Goal: Information Seeking & Learning: Understand process/instructions

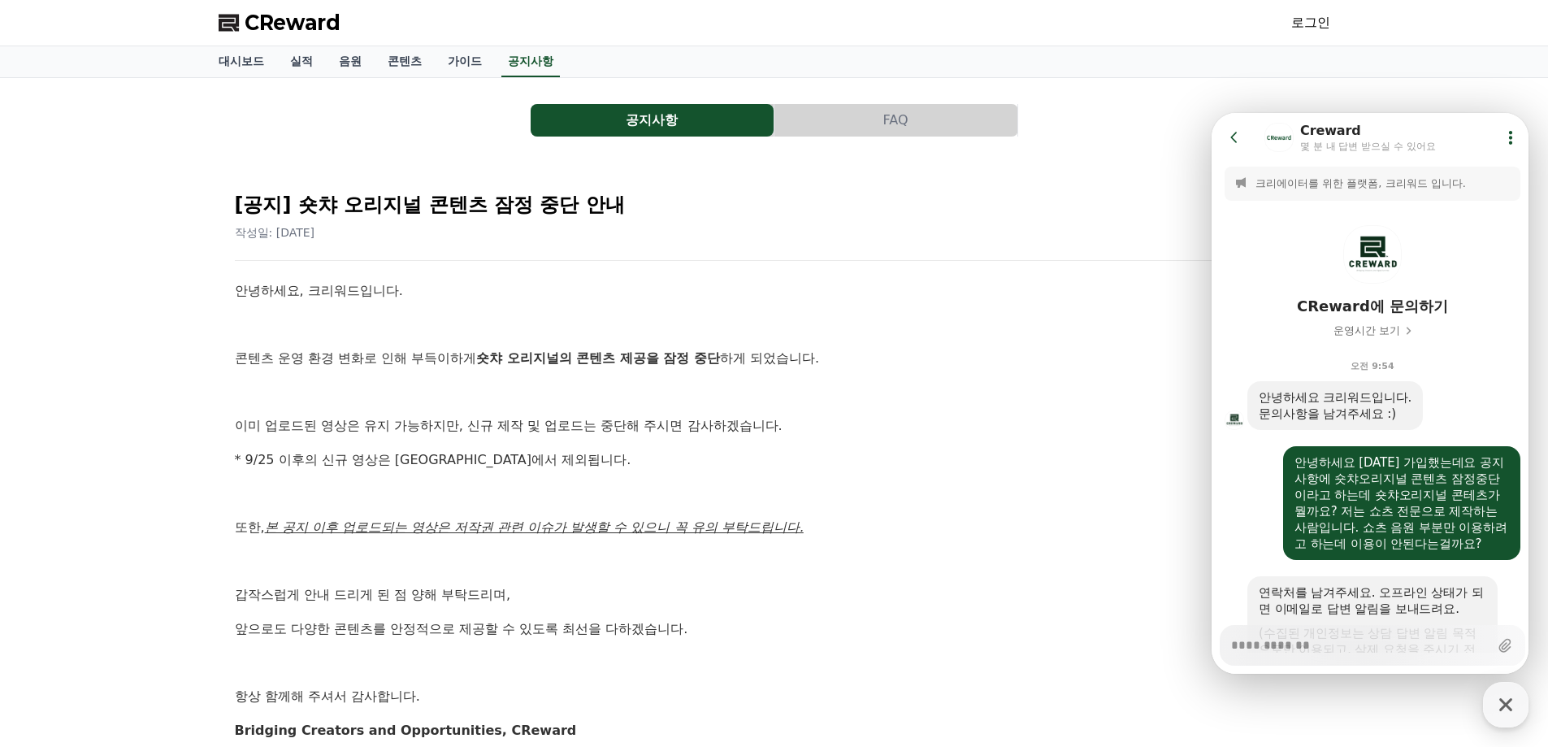
scroll to position [821, 0]
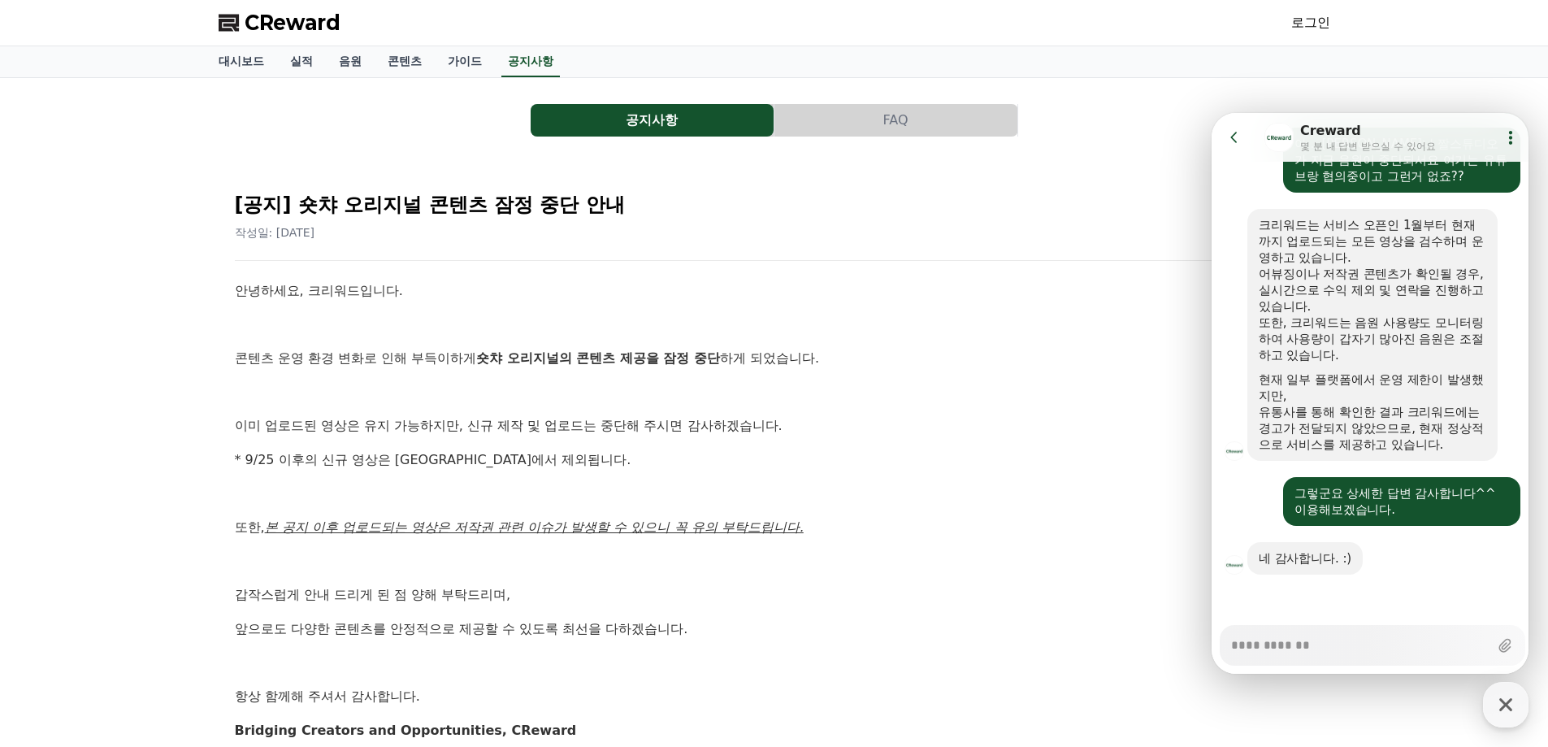
type textarea "*"
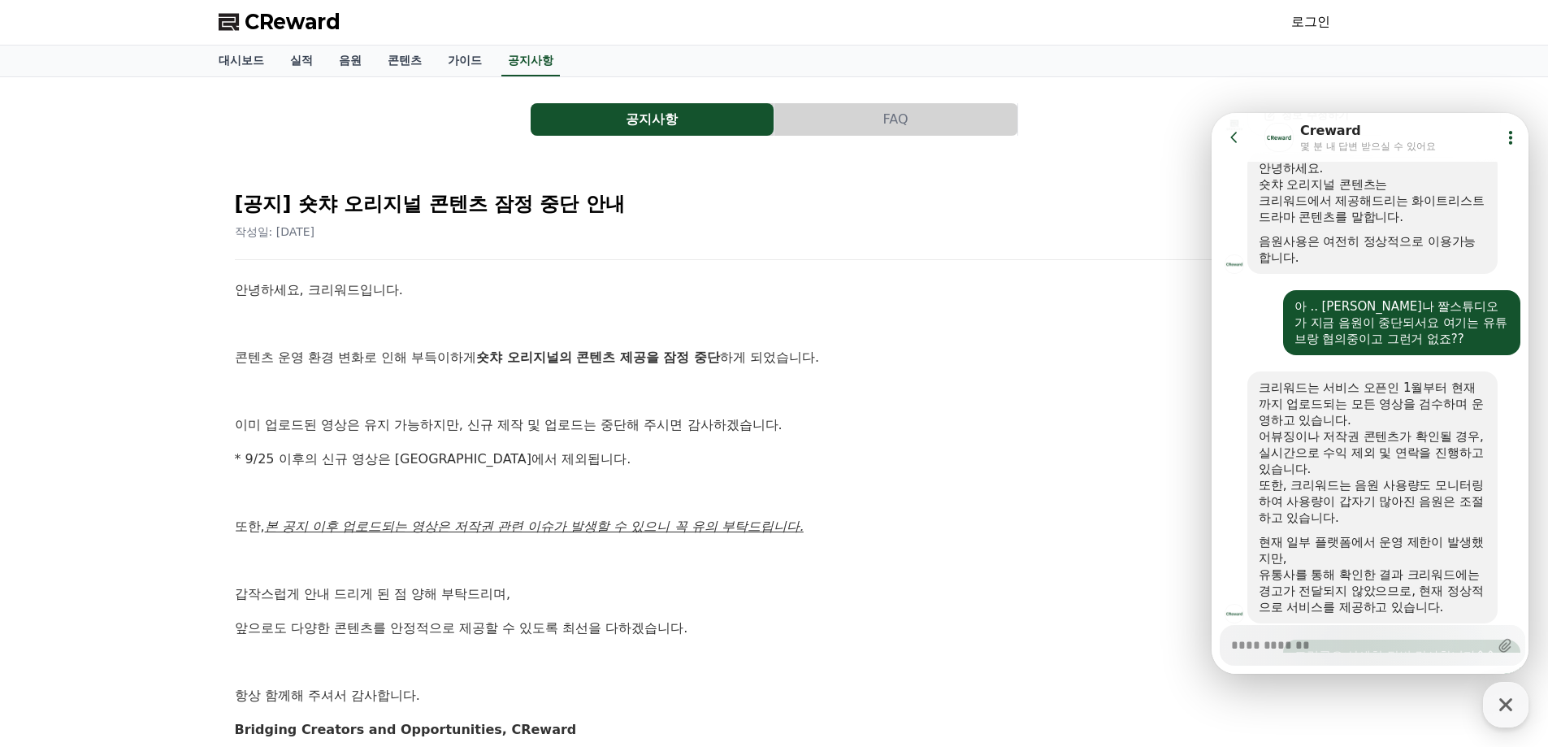
scroll to position [0, 0]
click at [1070, 551] on p at bounding box center [774, 561] width 1079 height 21
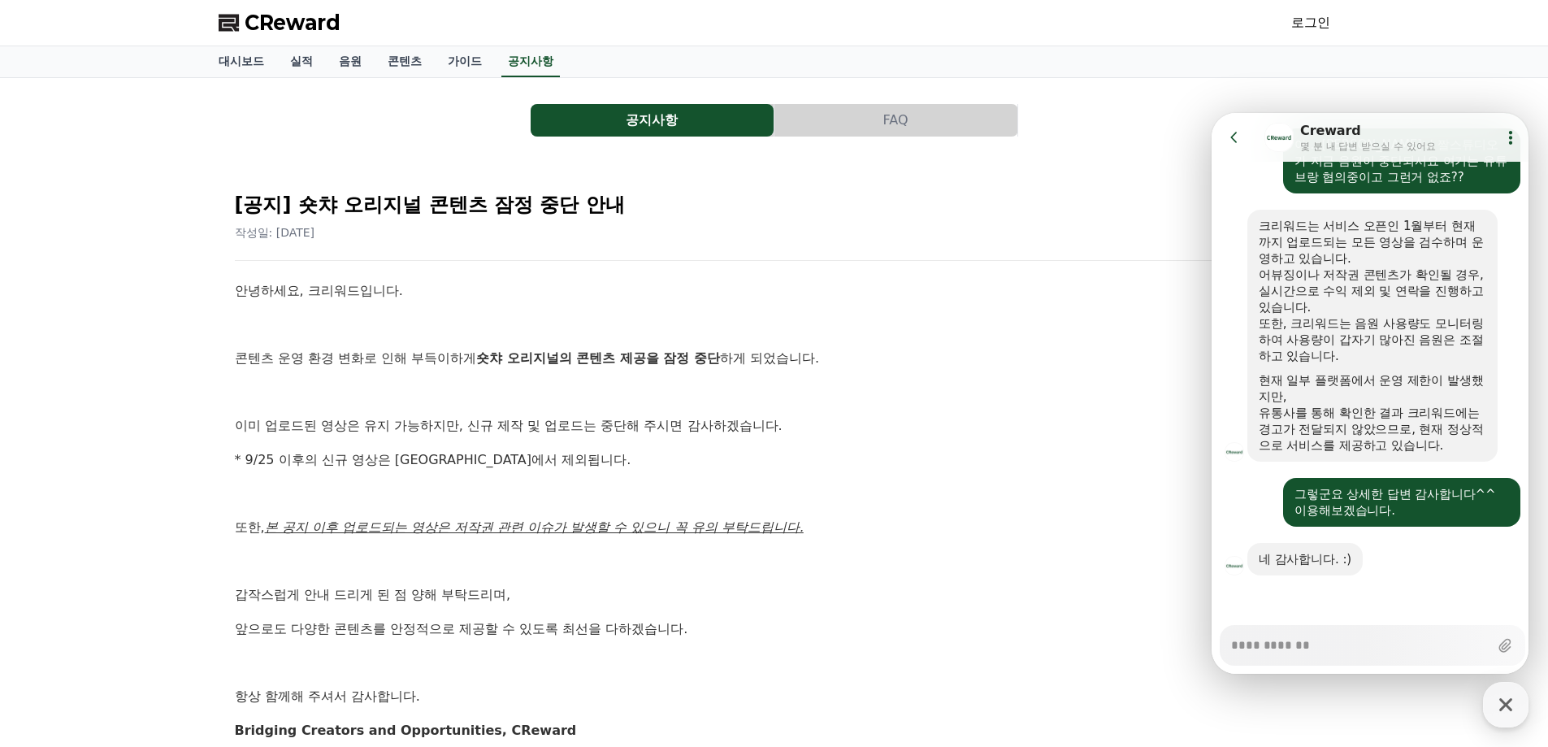
scroll to position [821, 0]
click at [788, 388] on p at bounding box center [774, 392] width 1079 height 21
click at [956, 119] on button "FAQ" at bounding box center [896, 120] width 243 height 33
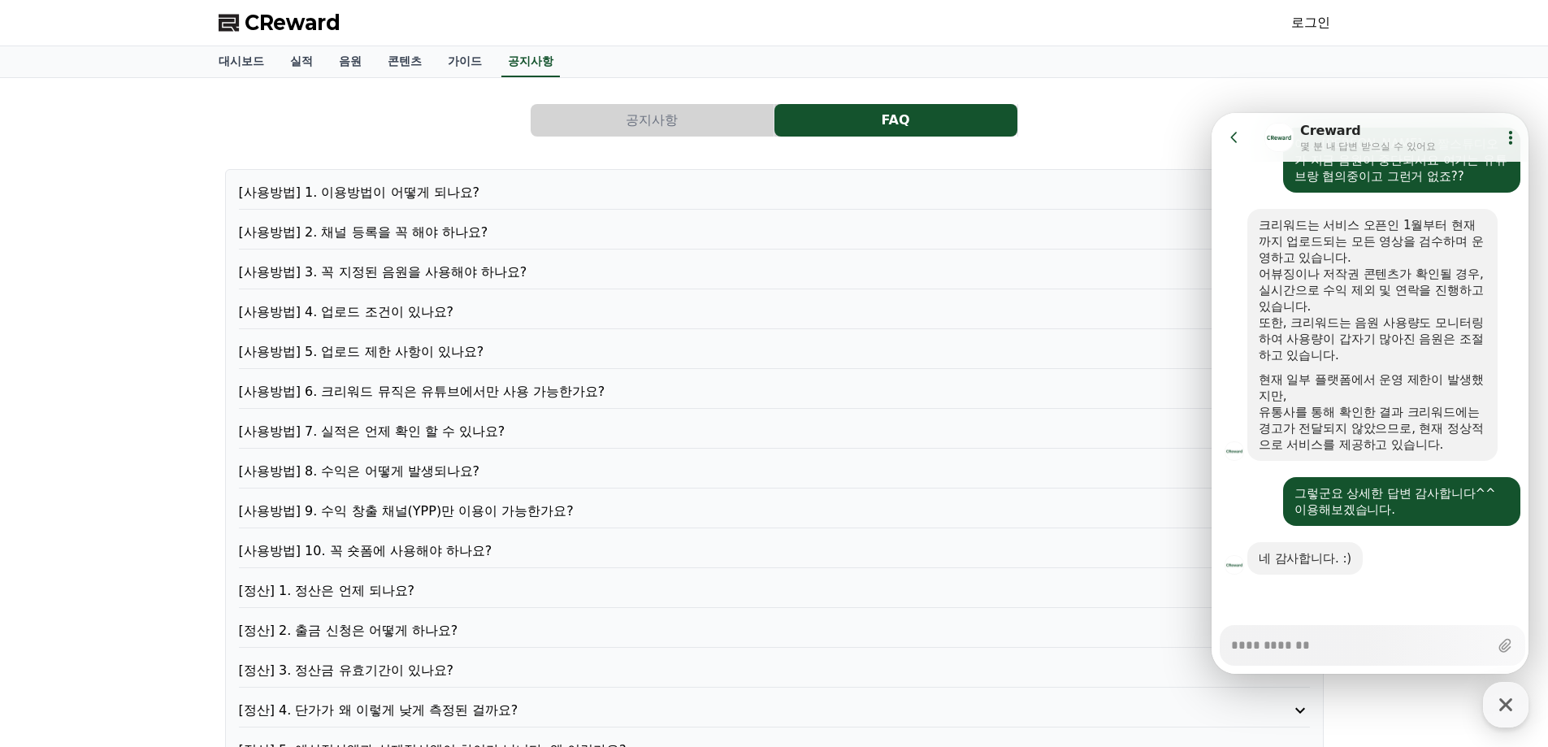
click at [735, 116] on button "공지사항" at bounding box center [652, 120] width 243 height 33
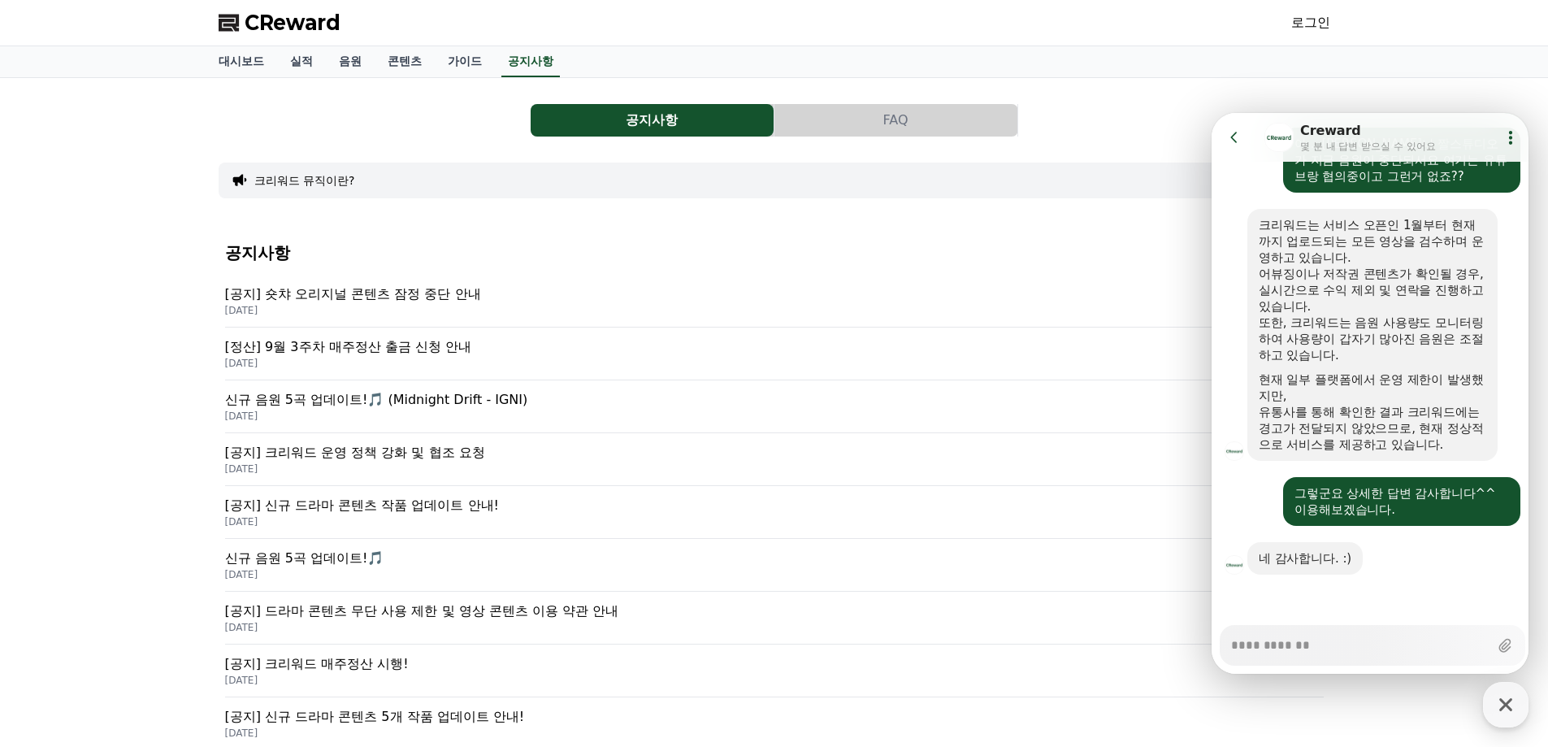
click at [431, 343] on p "[정산] 9월 3주차 매주정산 출금 신청 안내" at bounding box center [774, 347] width 1099 height 20
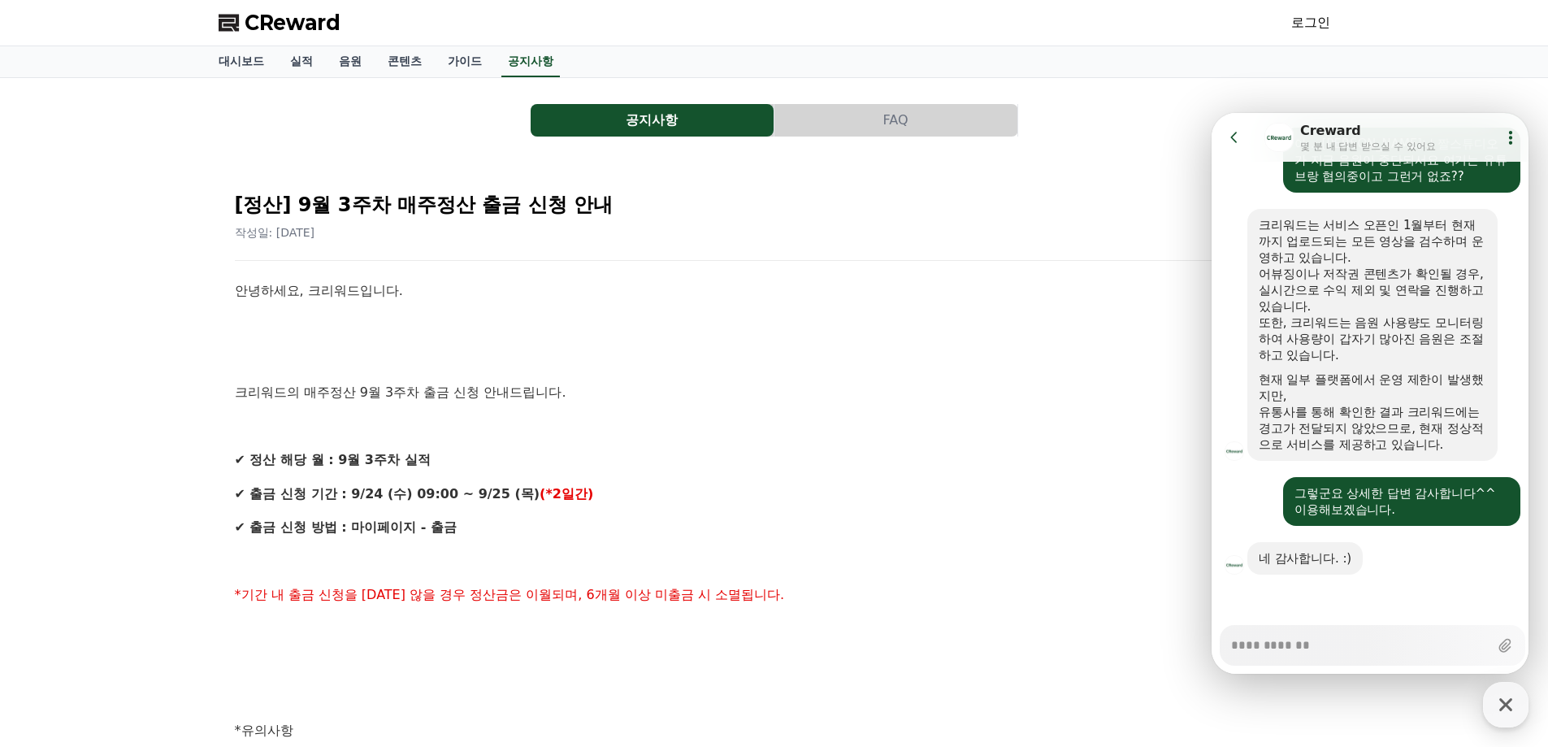
click at [719, 354] on p at bounding box center [774, 358] width 1079 height 21
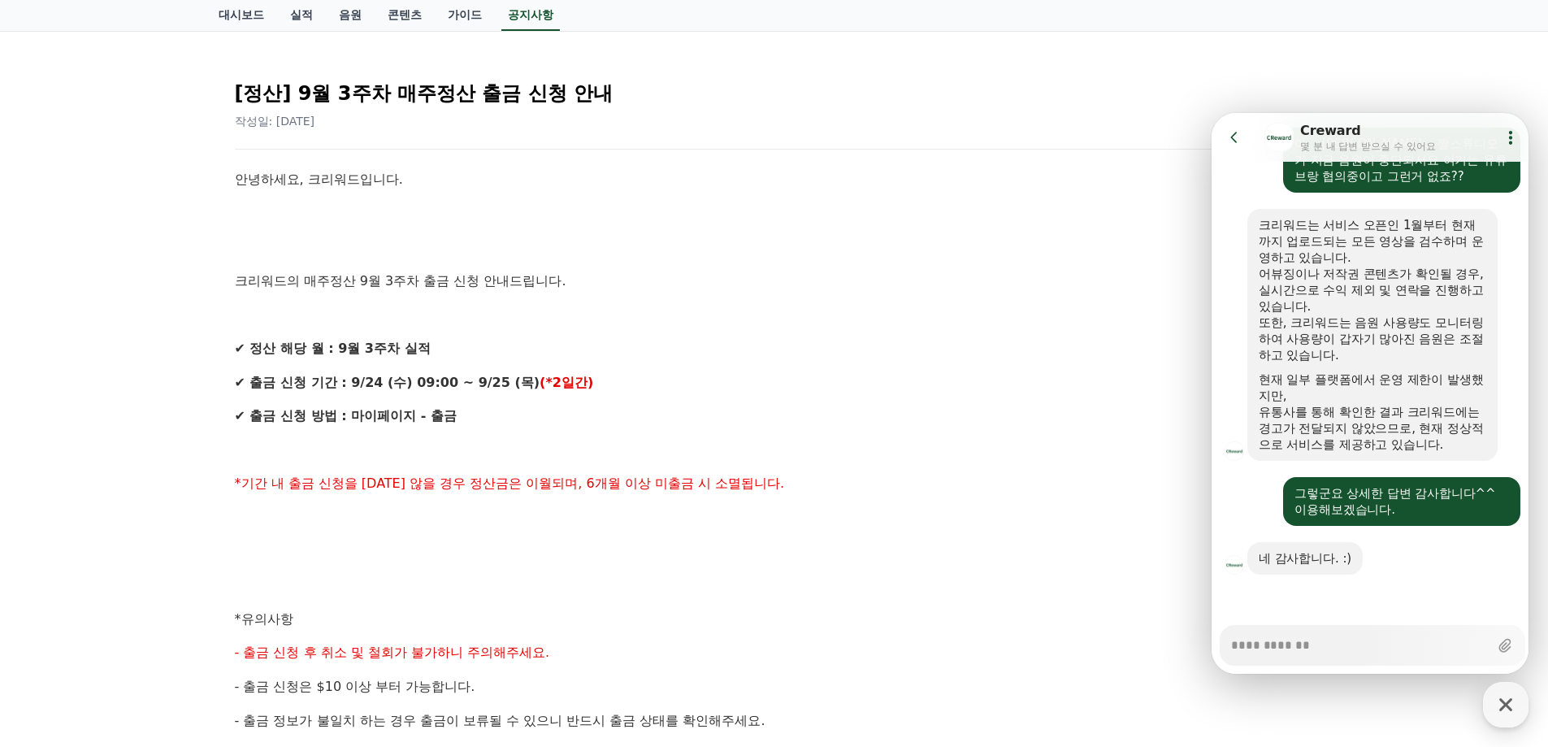
scroll to position [81, 0]
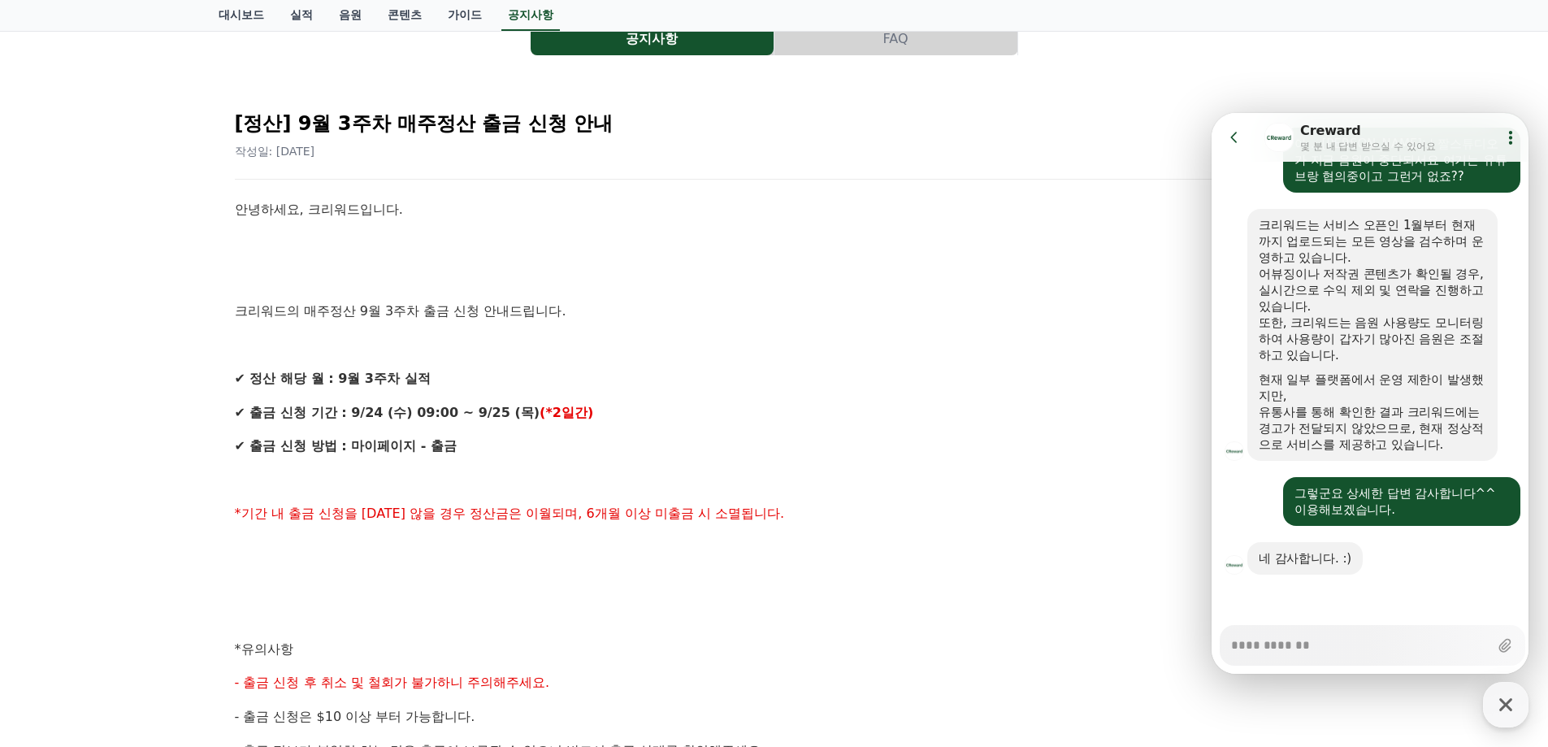
click at [953, 303] on p "크리워드의 매주정산 9월 3주차 출금 신청 안내드립니다." at bounding box center [774, 311] width 1079 height 21
click at [1238, 136] on icon at bounding box center [1235, 137] width 16 height 16
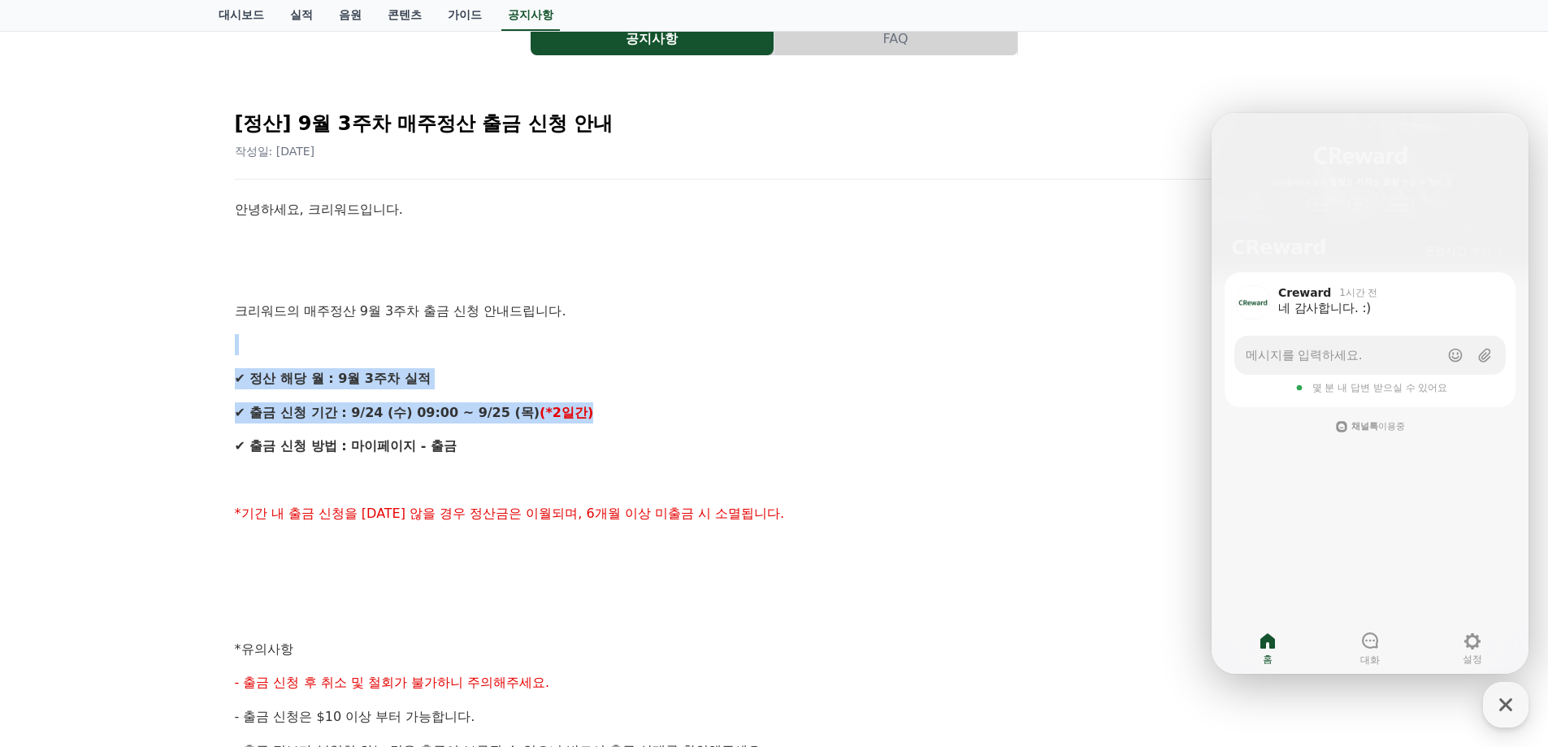
click at [1005, 410] on div "안녕하세요, 크리워드입니다. 크리워드의 매주정산 9월 3주차 출금 신청 안내드립니다. ✔ 정산 해당 월 : 9월 3주차 실적 ✔ 출금 신청 기…" at bounding box center [774, 666] width 1079 height 934
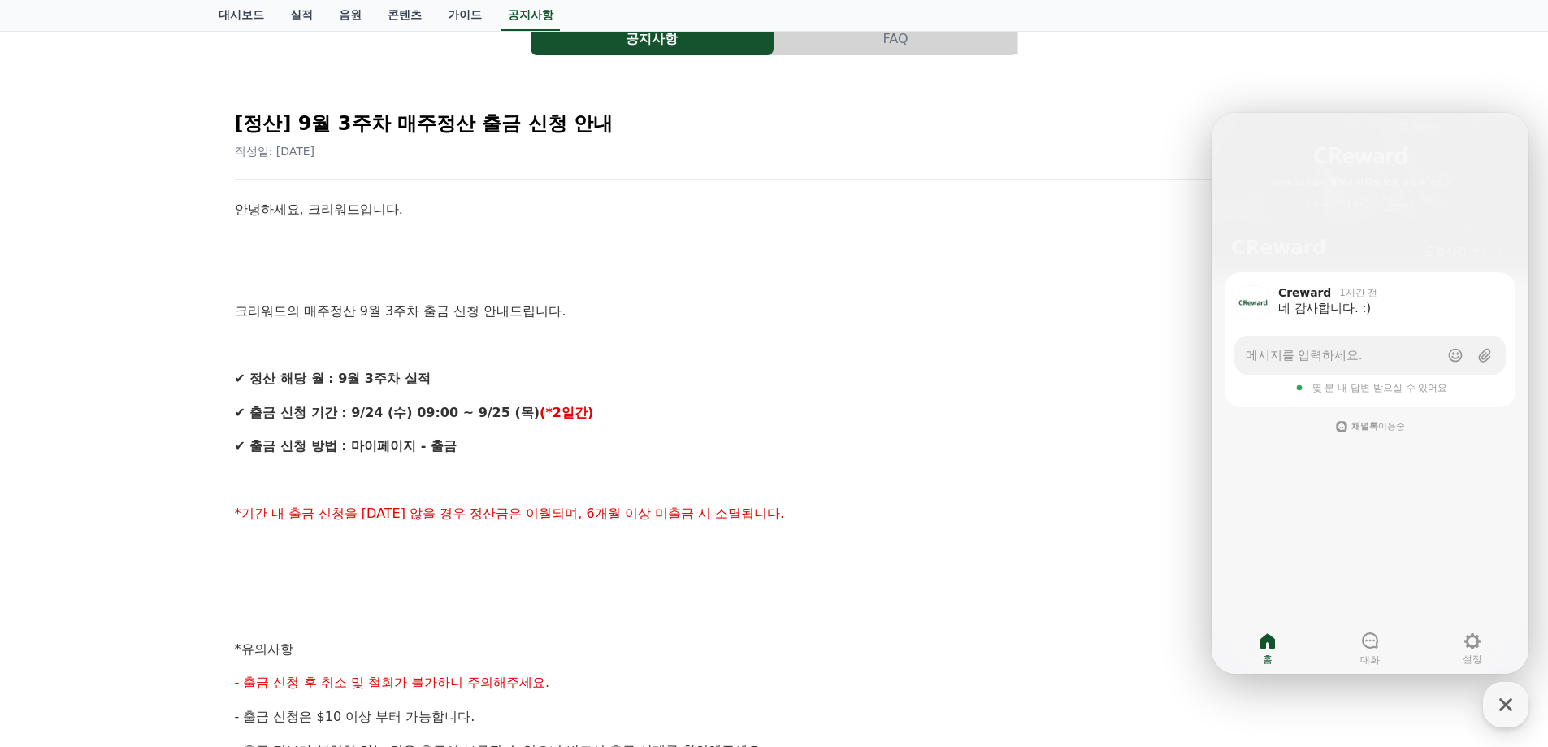
click at [1097, 482] on p at bounding box center [774, 480] width 1079 height 21
click at [1285, 650] on link "홈" at bounding box center [1268, 648] width 102 height 41
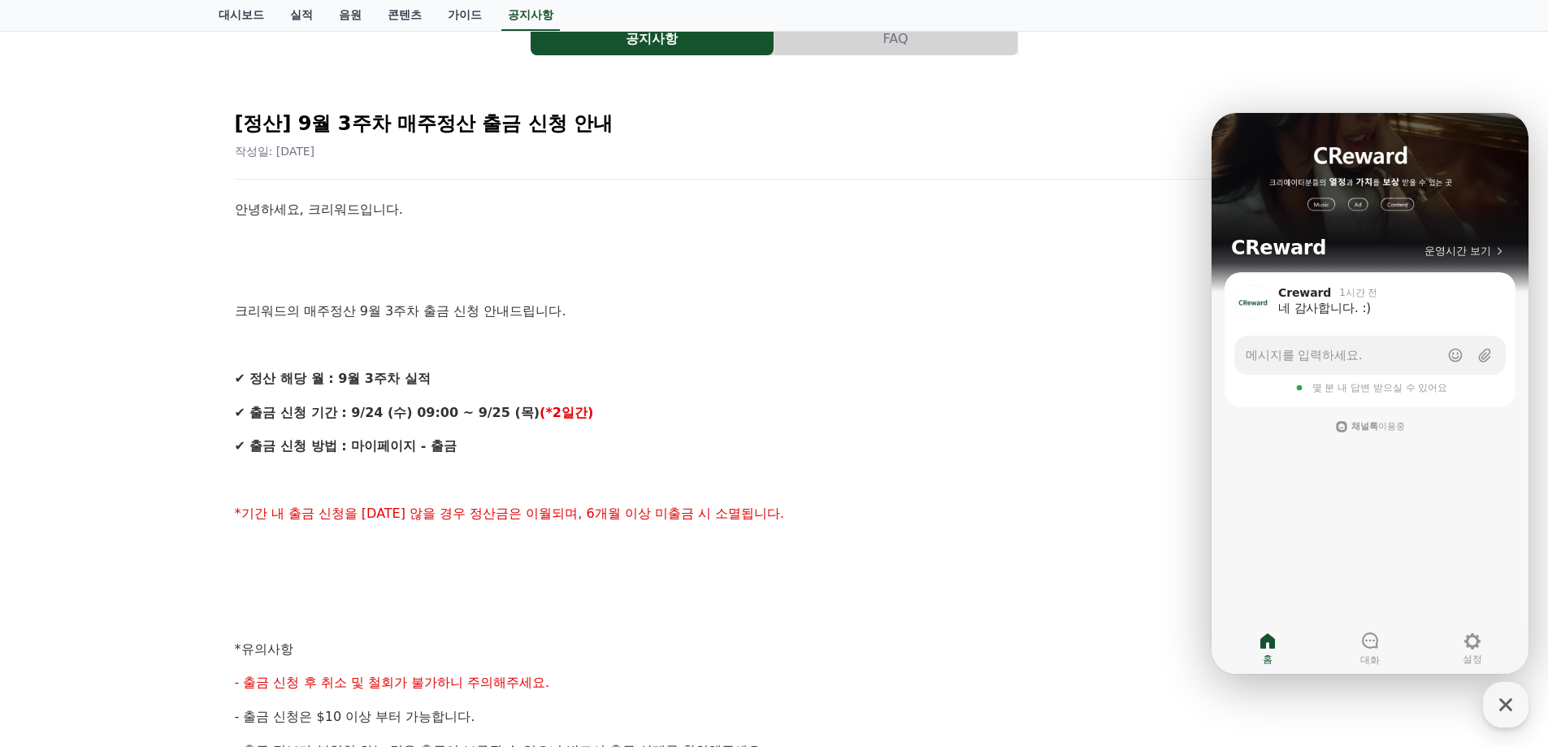
click at [1073, 144] on div "작성일: [DATE]" at bounding box center [774, 151] width 1079 height 16
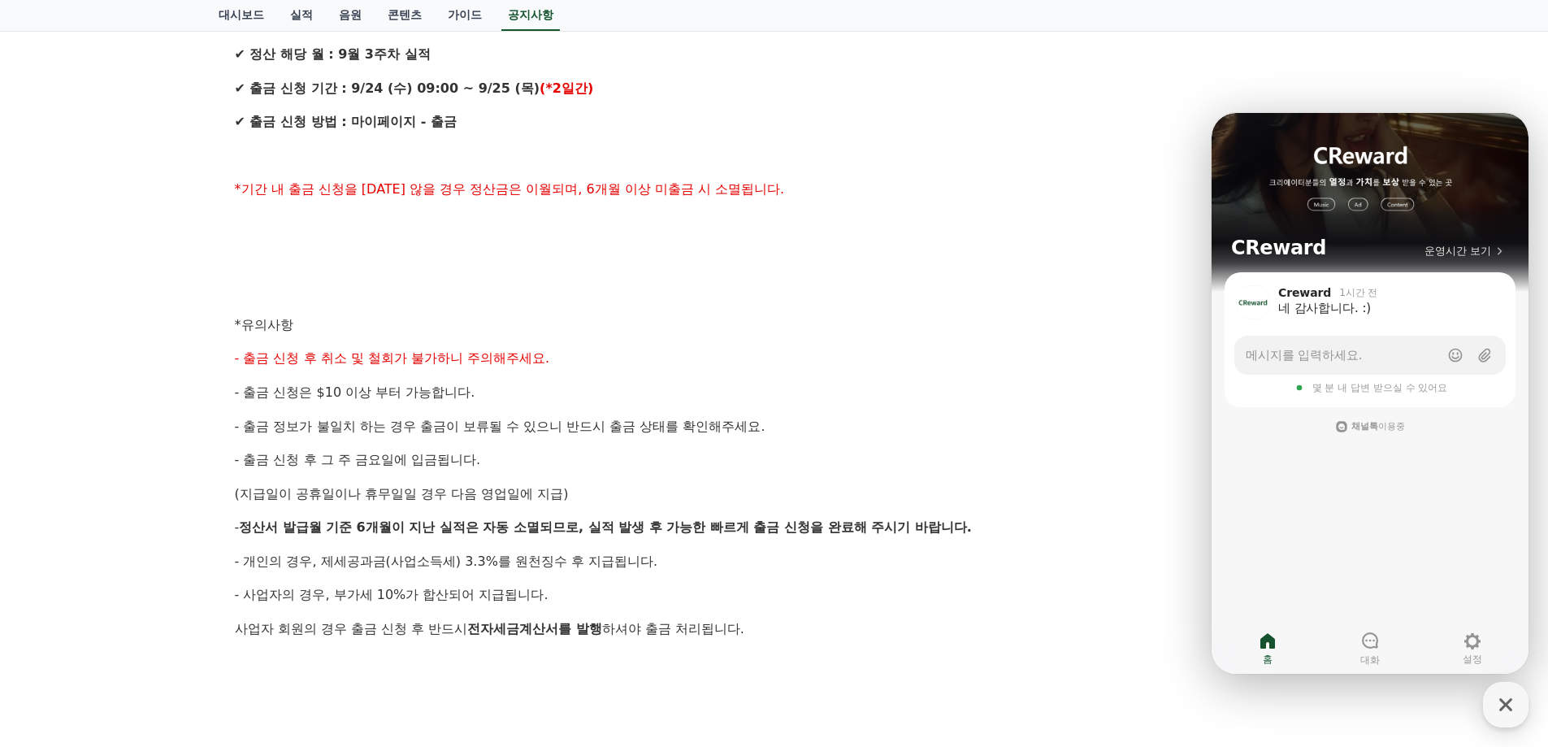
scroll to position [406, 0]
click at [1509, 717] on icon "button" at bounding box center [1506, 704] width 29 height 29
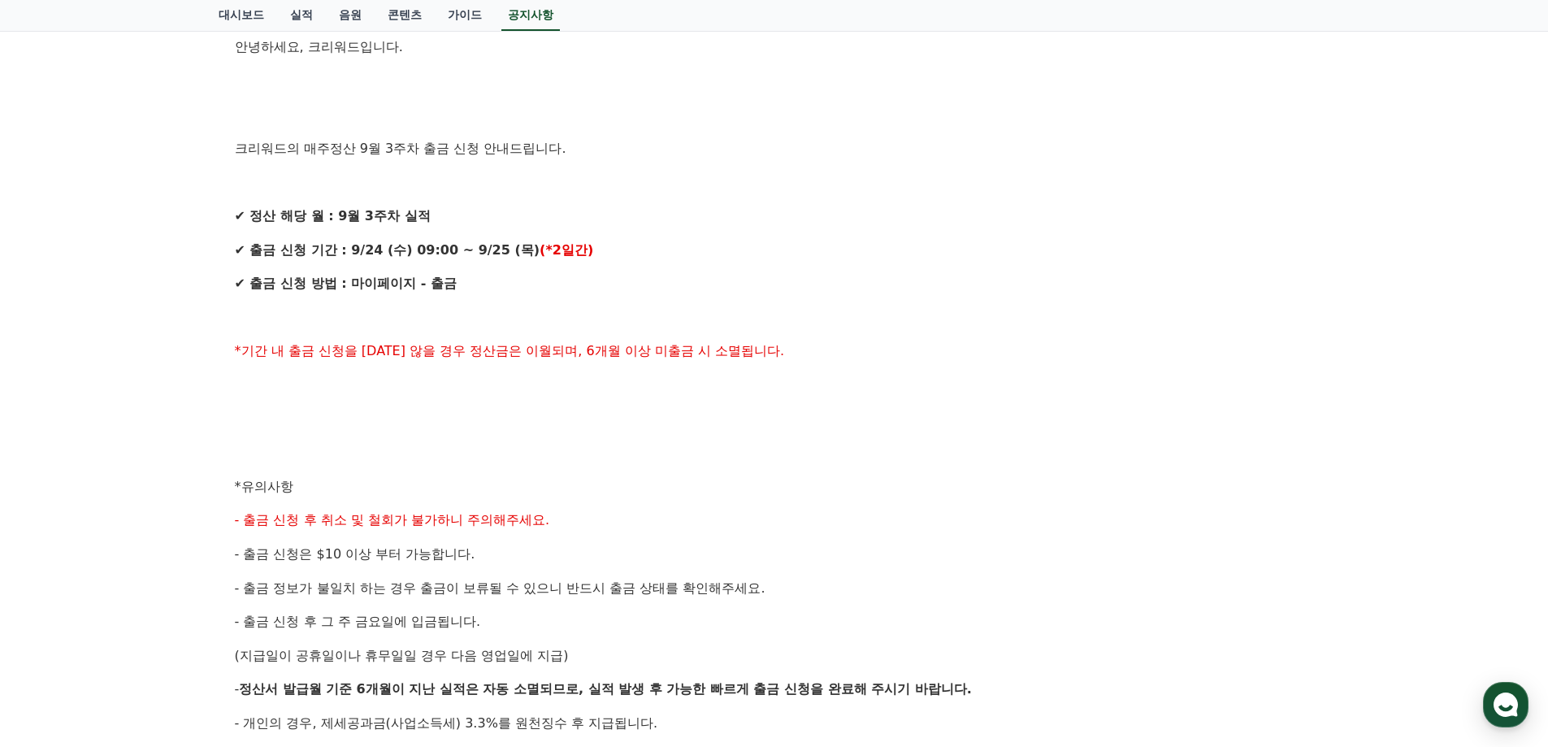
scroll to position [81, 0]
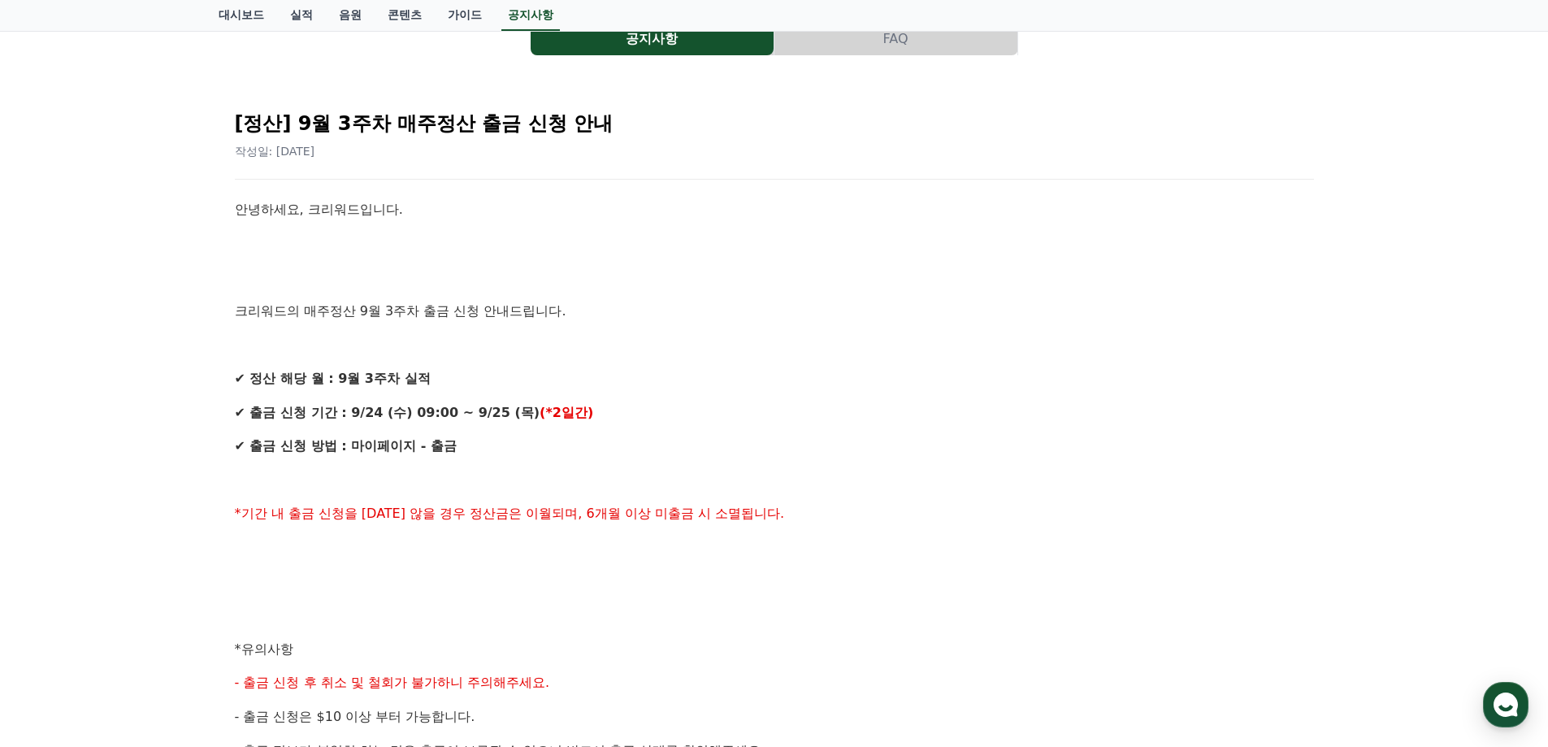
click at [508, 285] on p at bounding box center [774, 277] width 1079 height 21
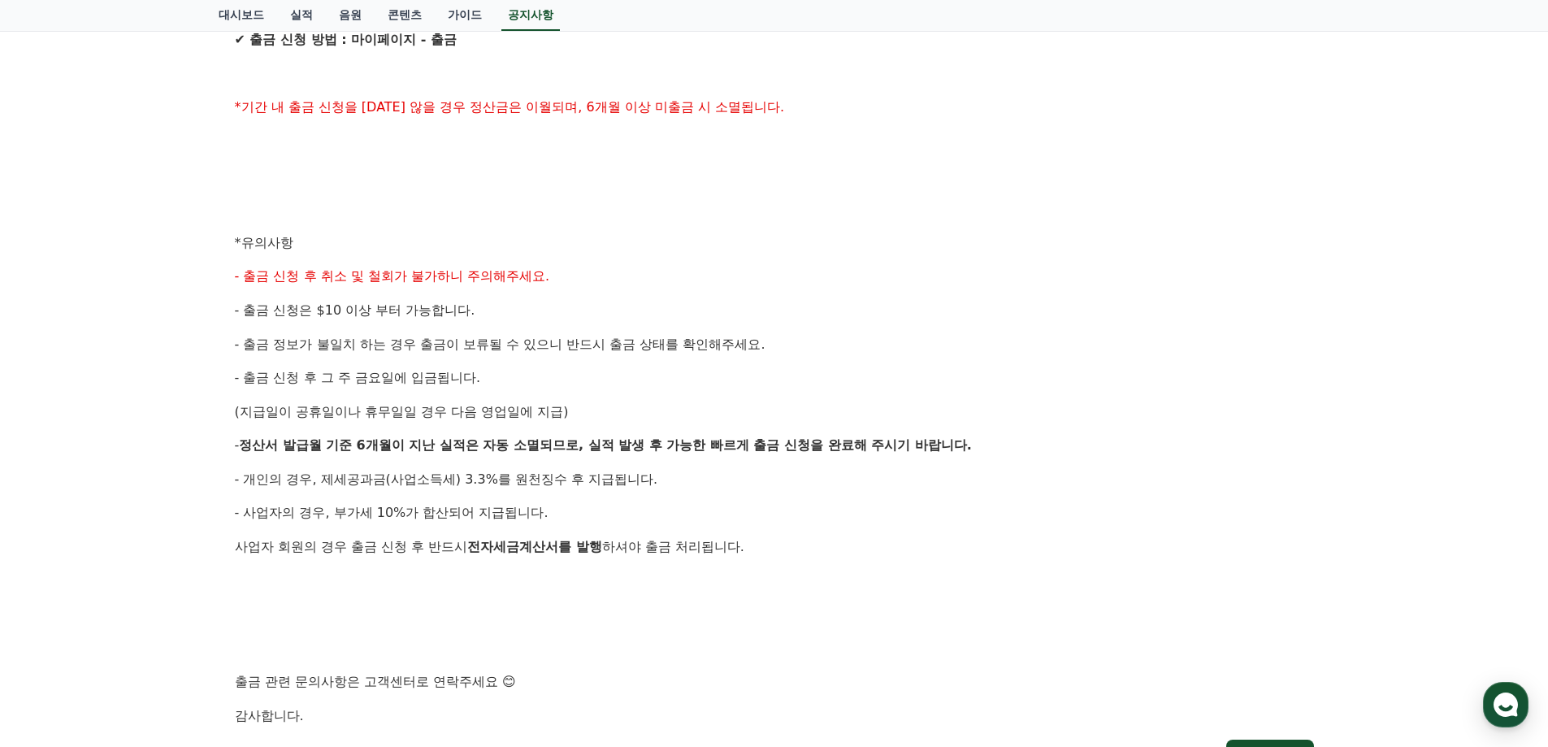
click at [450, 628] on div "안녕하세요, 크리워드입니다. 크리워드의 매주정산 9월 3주차 출금 신청 안내드립니다. ✔ 정산 해당 월 : 9월 3주차 실적 ✔ 출금 신청 기…" at bounding box center [774, 260] width 1079 height 934
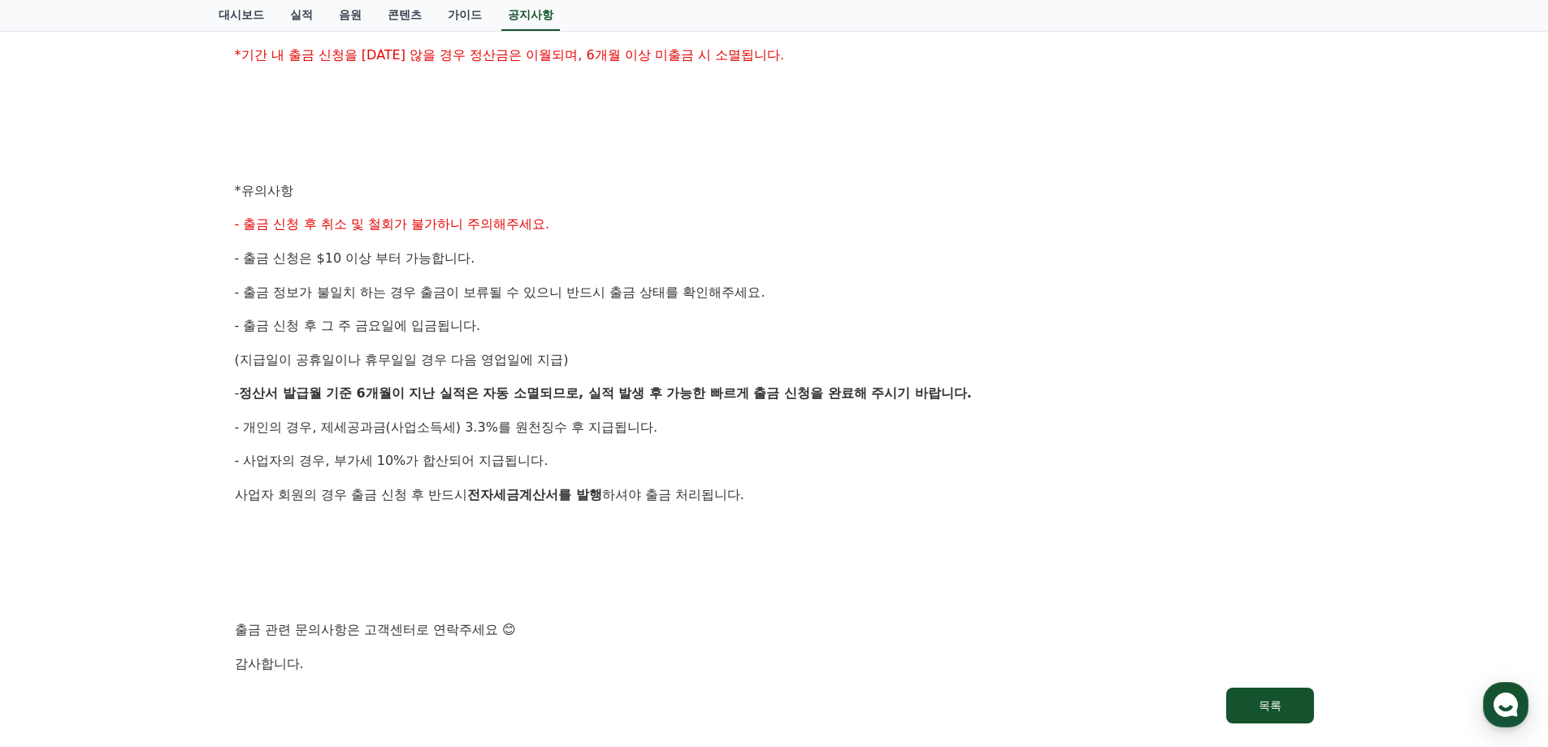
scroll to position [569, 0]
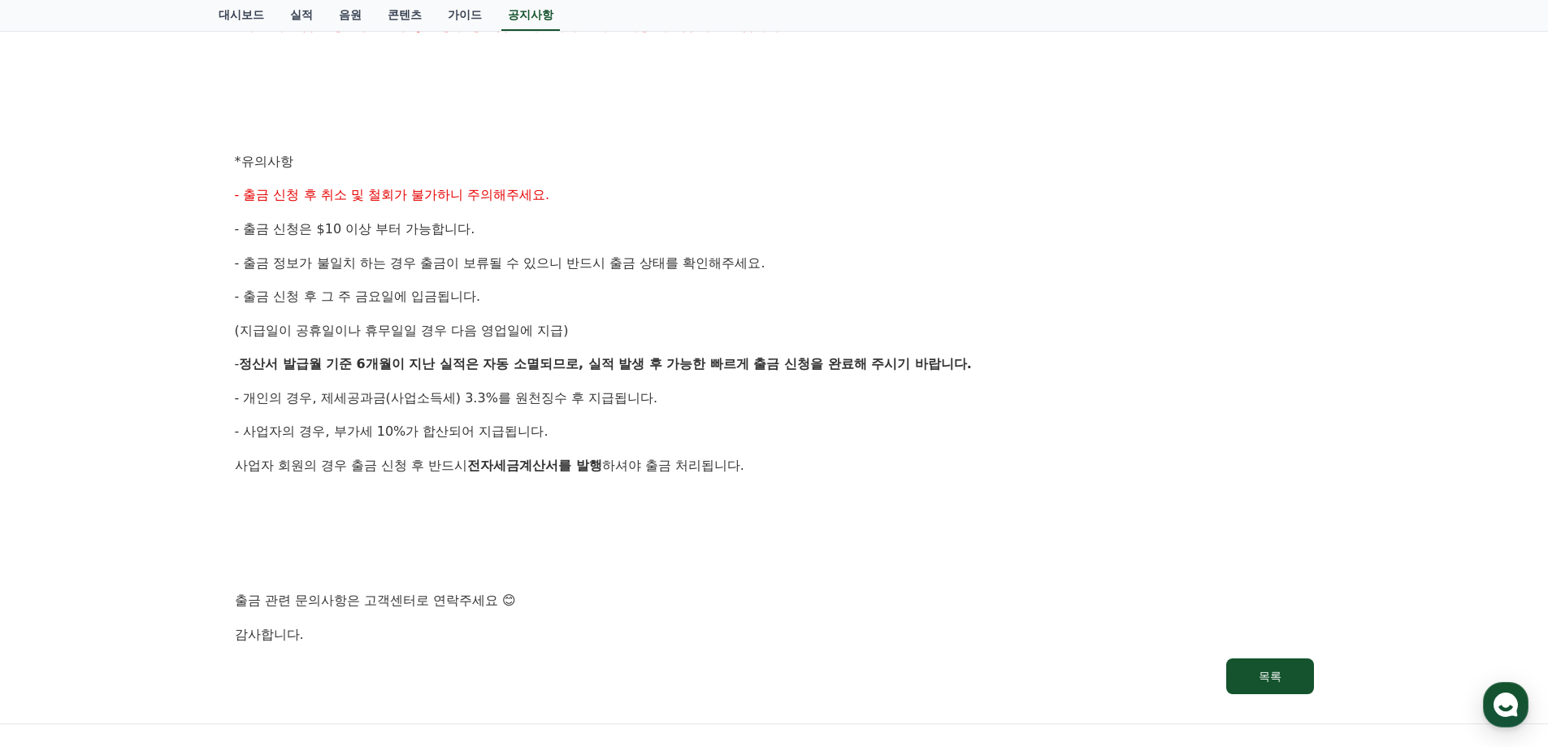
click at [823, 352] on div "안녕하세요, 크리워드입니다. 크리워드의 매주정산 9월 3주차 출금 신청 안내드립니다. ✔ 정산 해당 월 : 9월 3주차 실적 ✔ 출금 신청 기…" at bounding box center [774, 178] width 1079 height 934
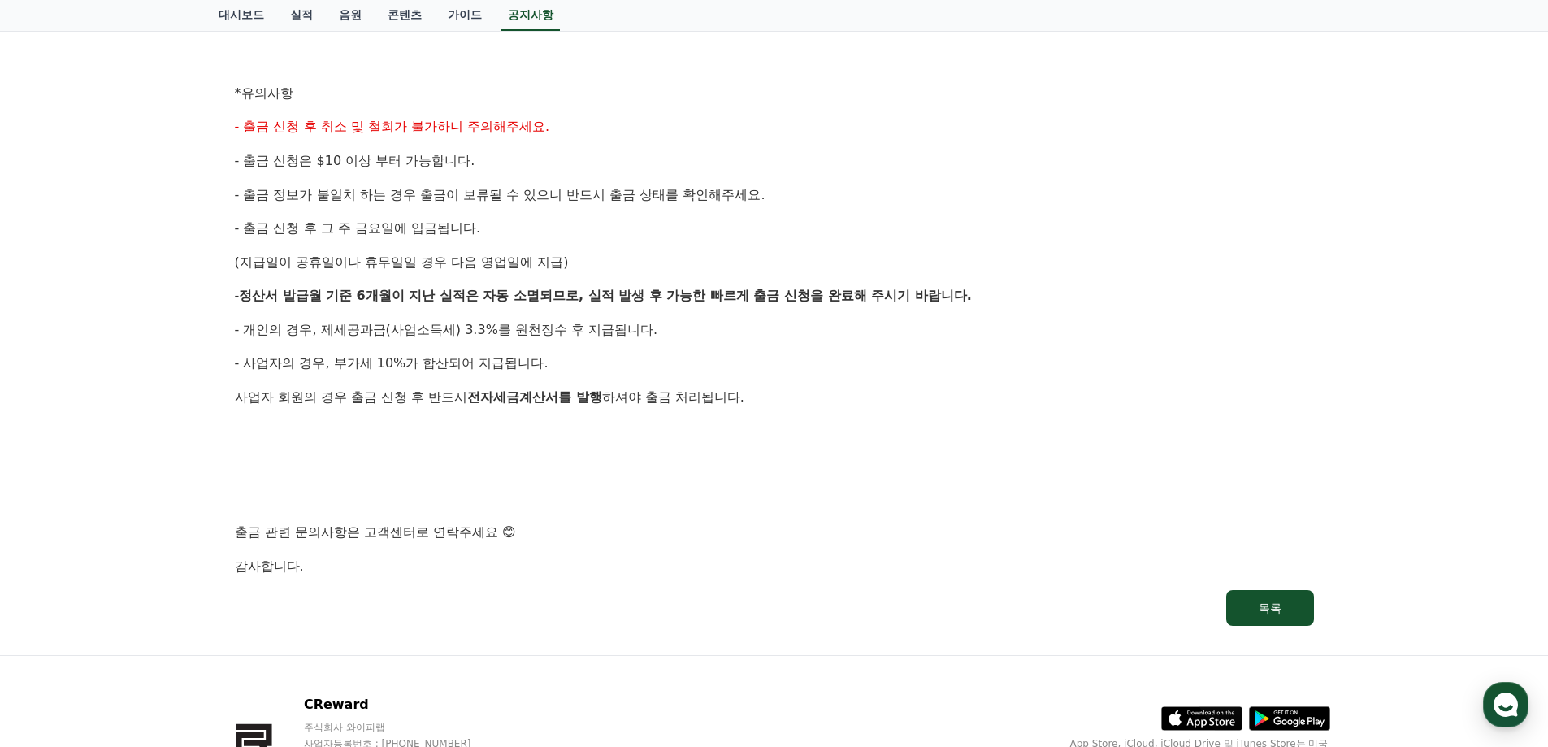
scroll to position [748, 0]
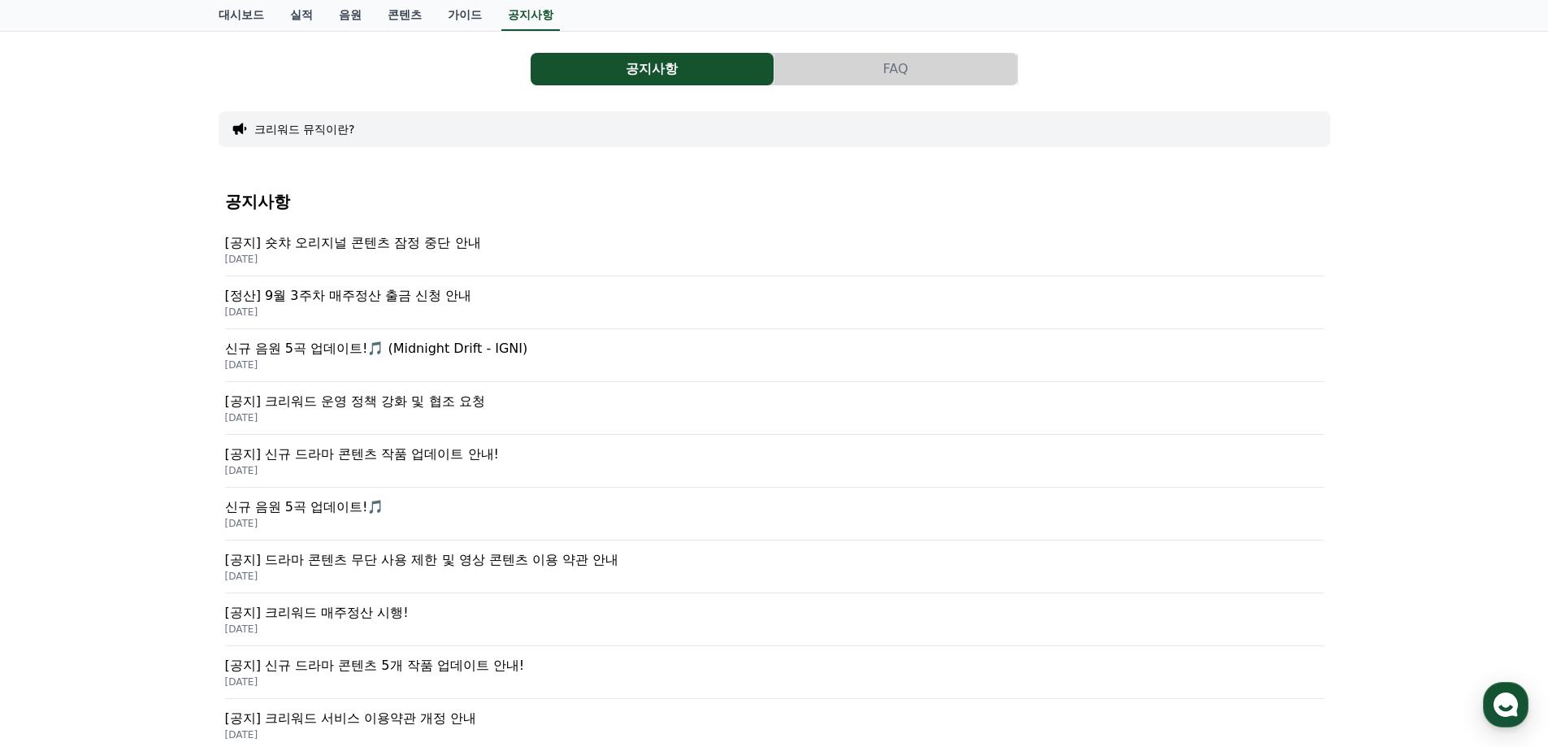
scroll to position [81, 0]
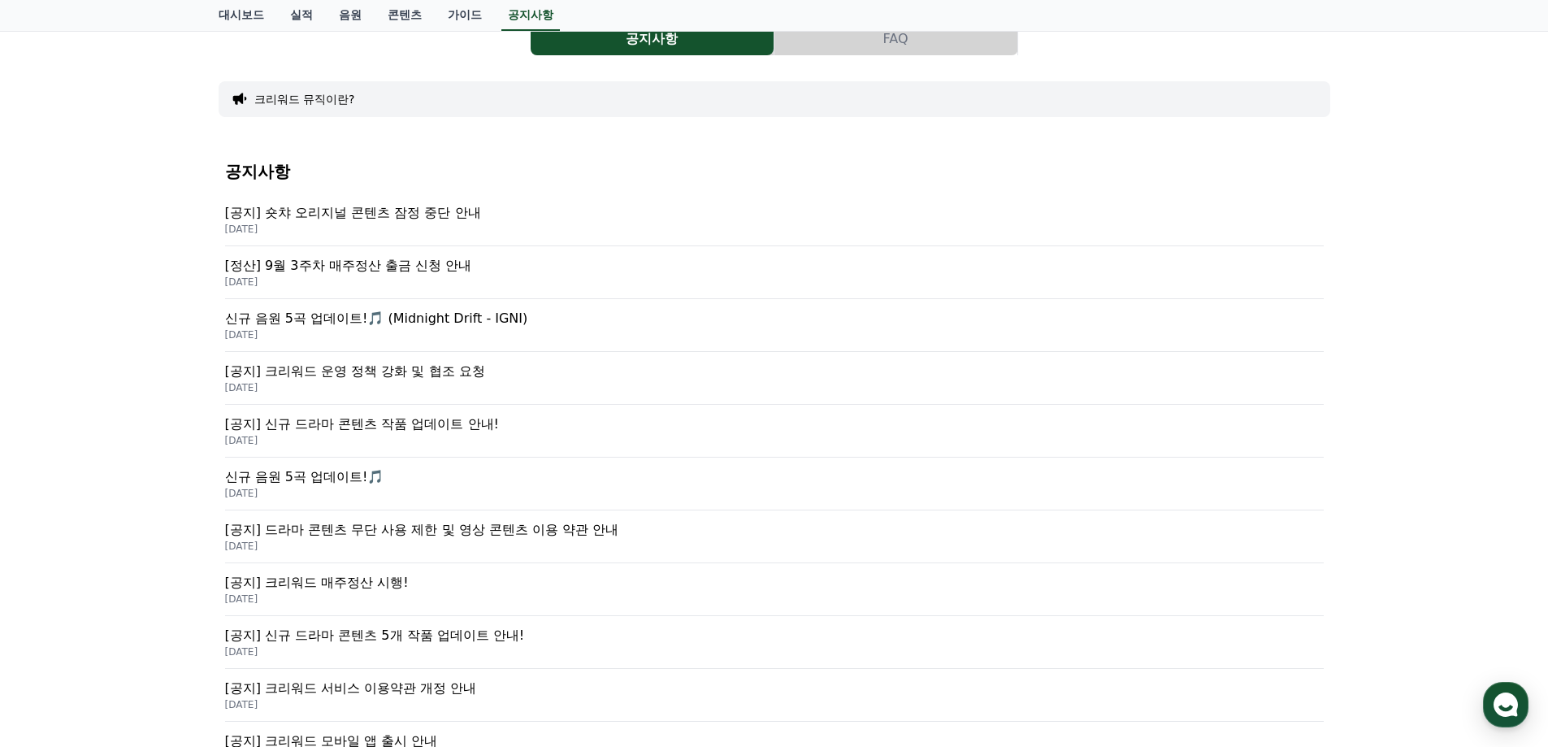
click at [430, 383] on p "[DATE]" at bounding box center [774, 387] width 1099 height 13
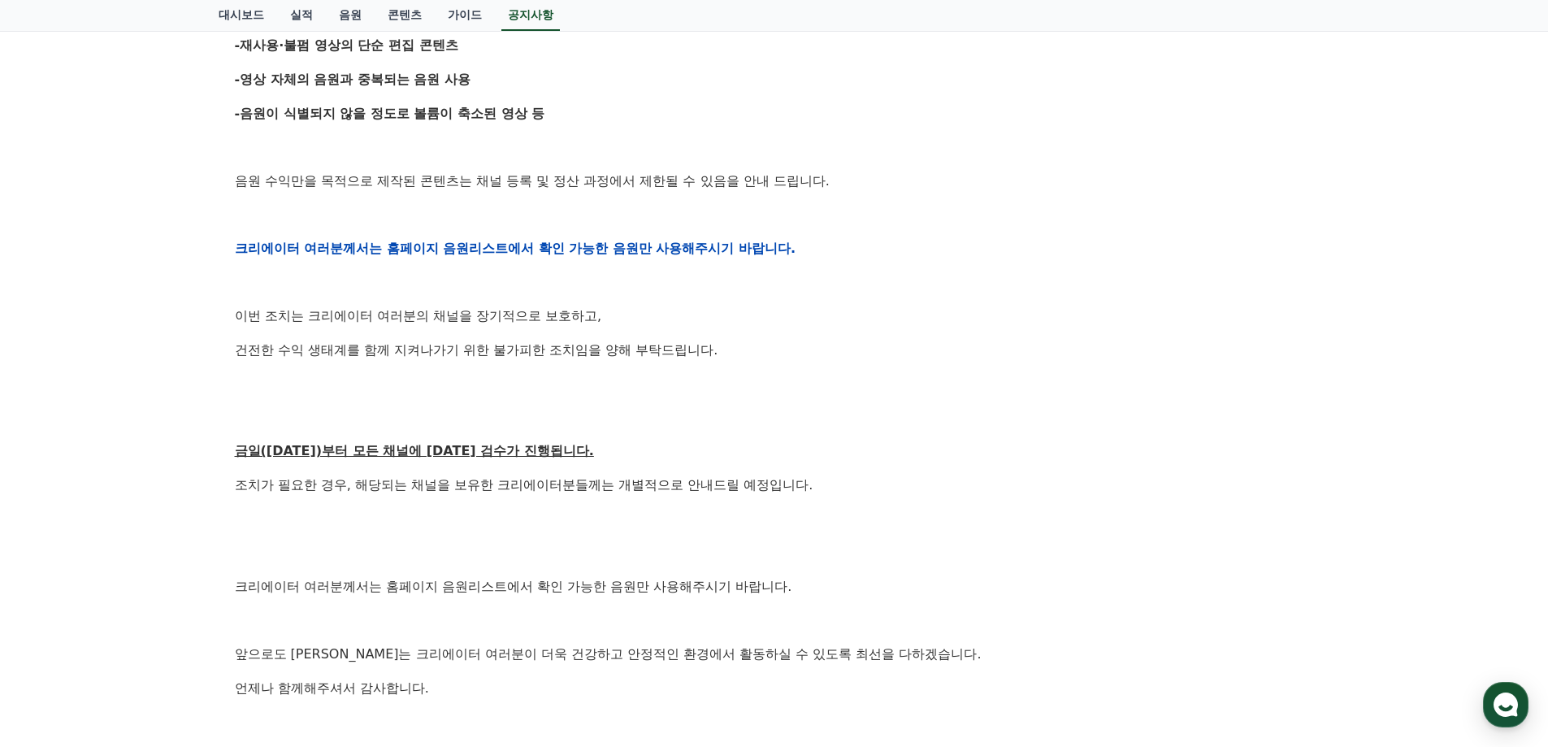
scroll to position [650, 0]
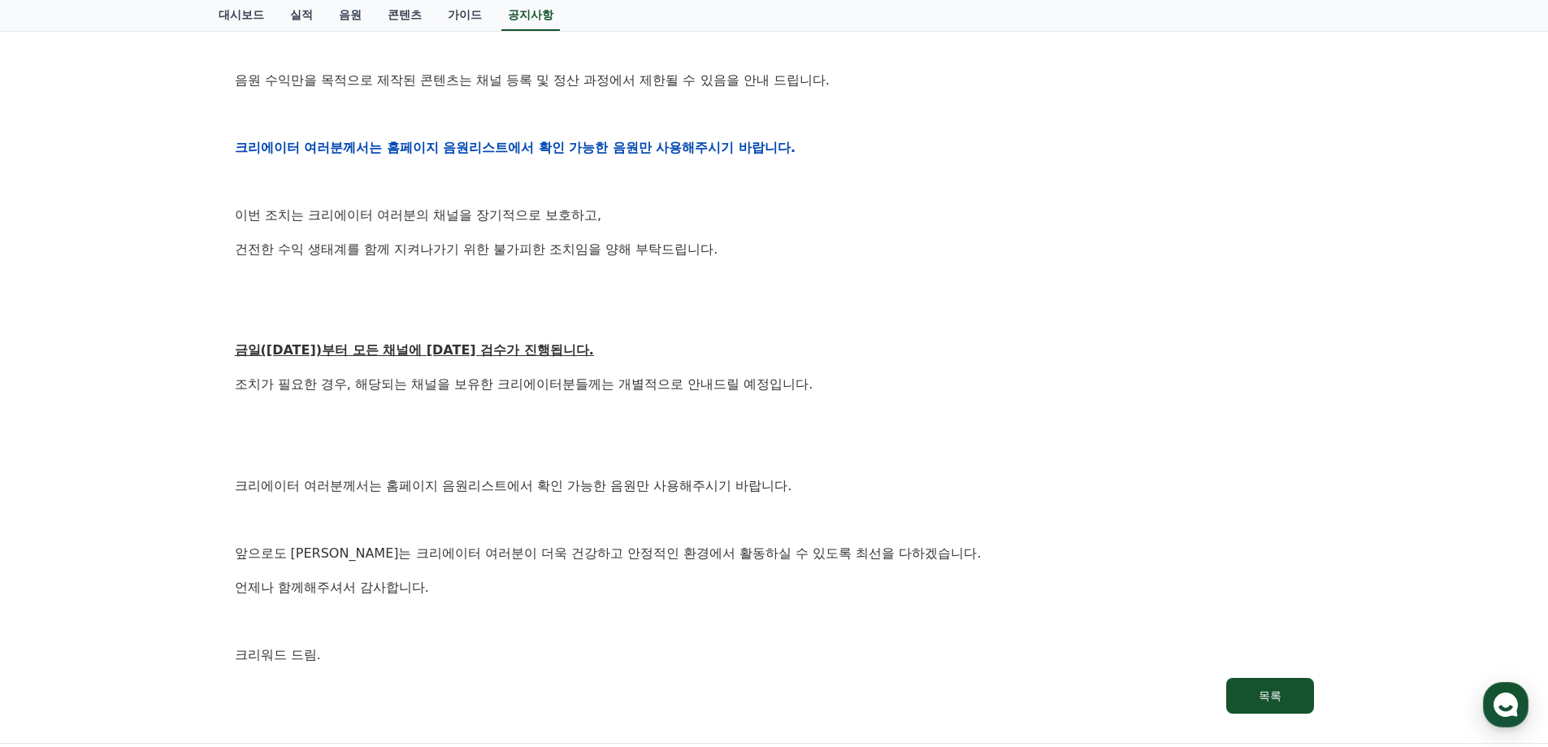
click at [624, 446] on p at bounding box center [774, 451] width 1079 height 21
click at [689, 333] on div "안녕하세요, 크리워드입니다. 항상 저희와 함께해주시는 크리에이터 여러분께 감사드립니다. 최근 변화하는 시장 환경에 따라, 크리워드 또한 플랫폼…" at bounding box center [774, 147] width 1079 height 1035
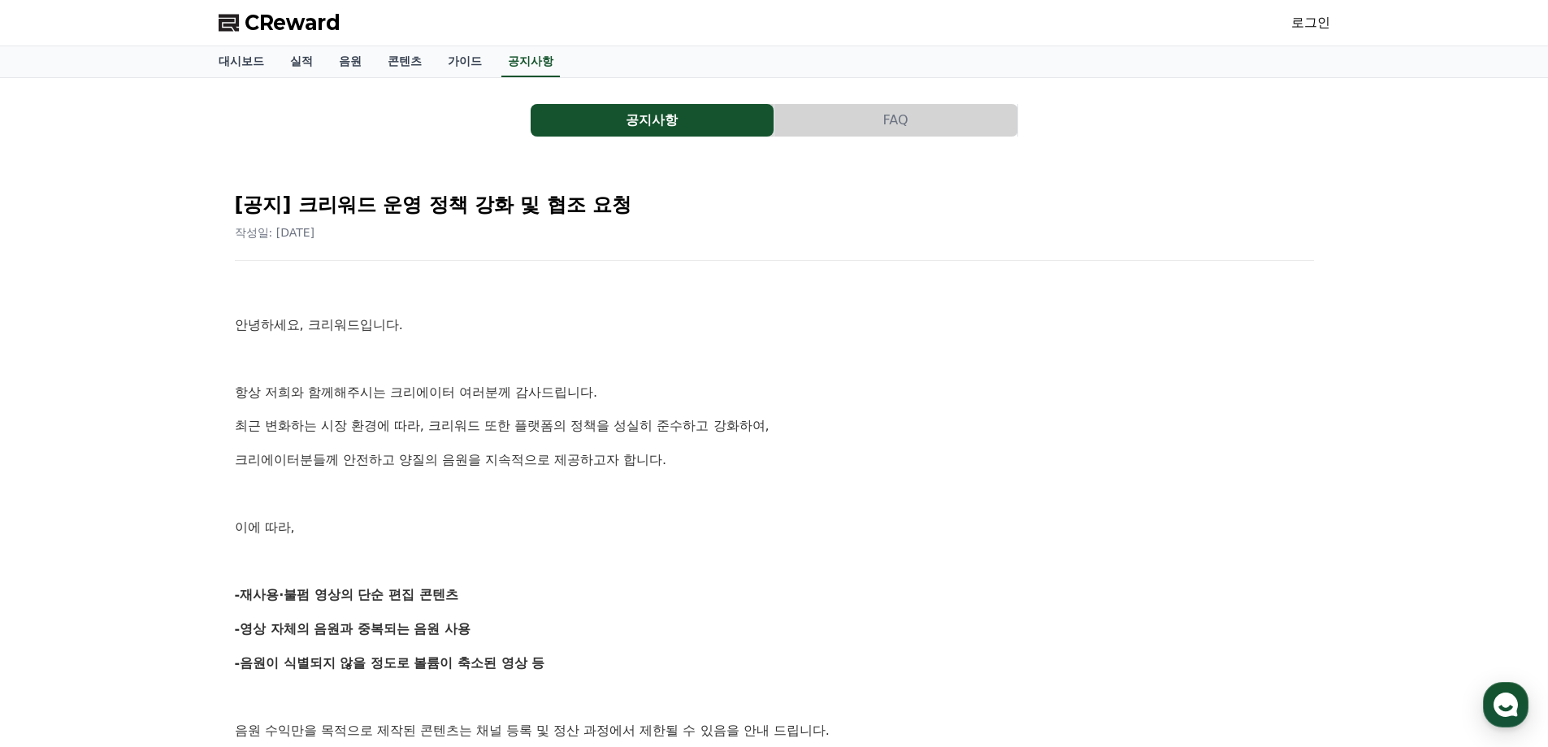
click at [892, 133] on button "FAQ" at bounding box center [896, 120] width 243 height 33
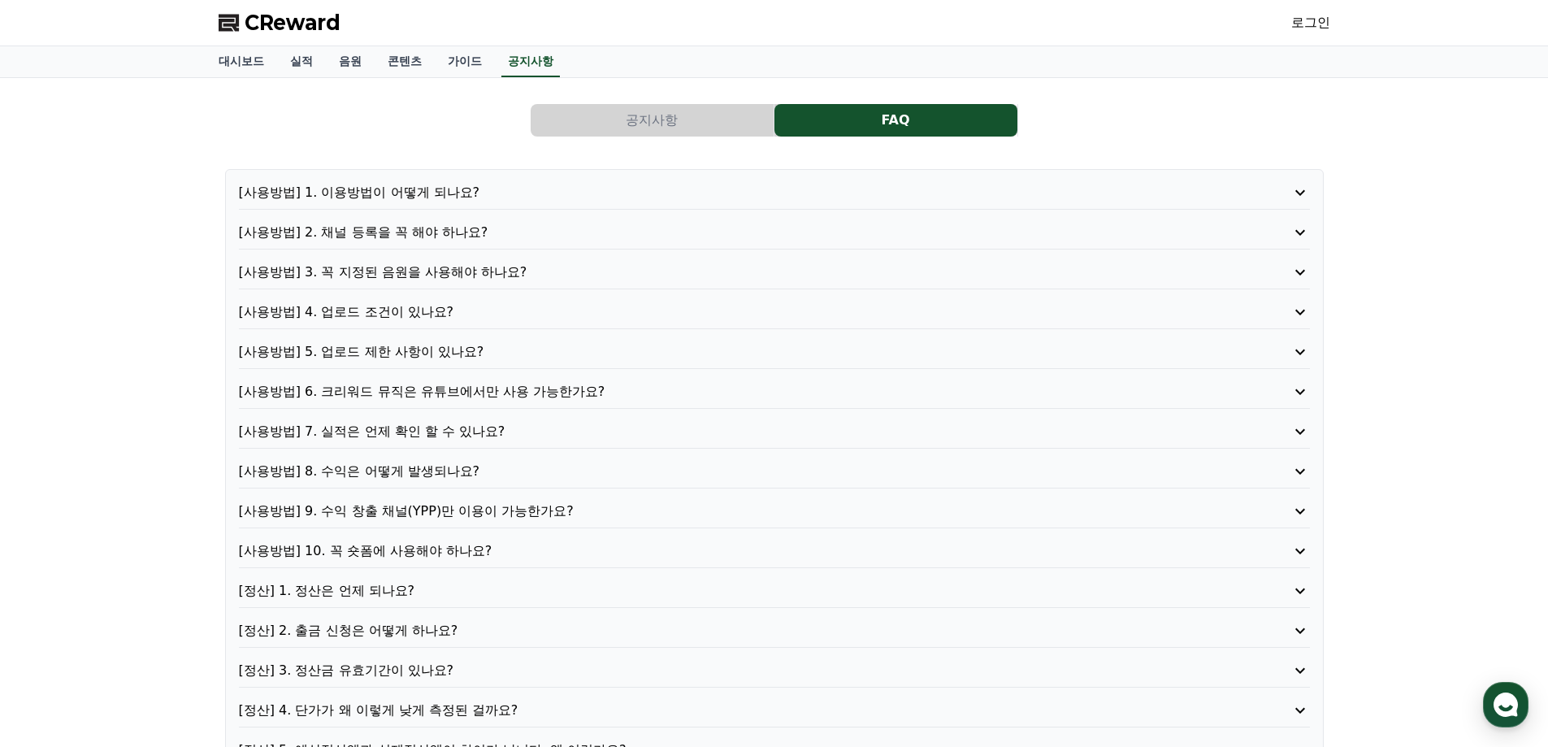
click at [433, 312] on p "[사용방법] 4. 업로드 조건이 있나요?" at bounding box center [732, 312] width 986 height 20
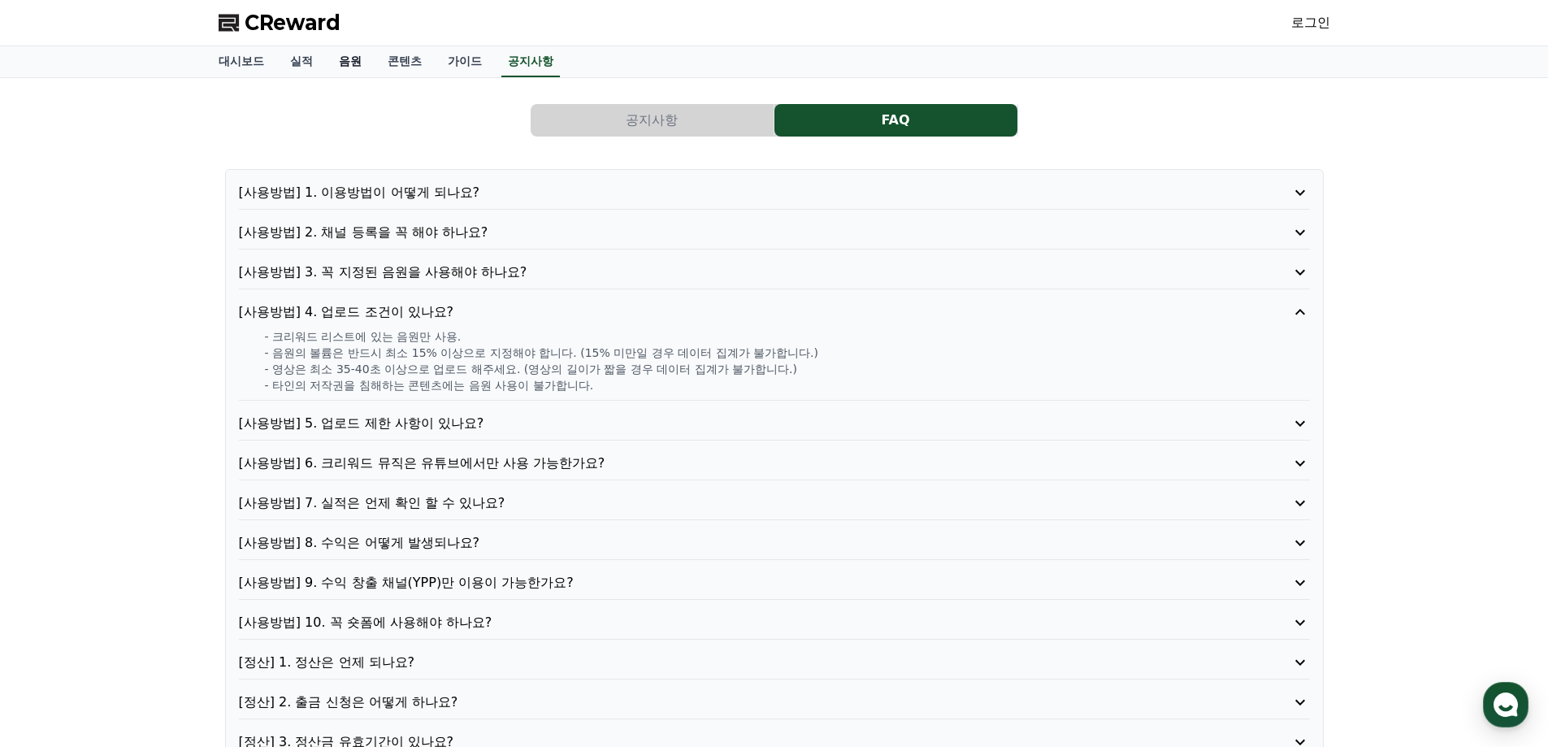
click at [341, 56] on link "음원" at bounding box center [350, 61] width 49 height 31
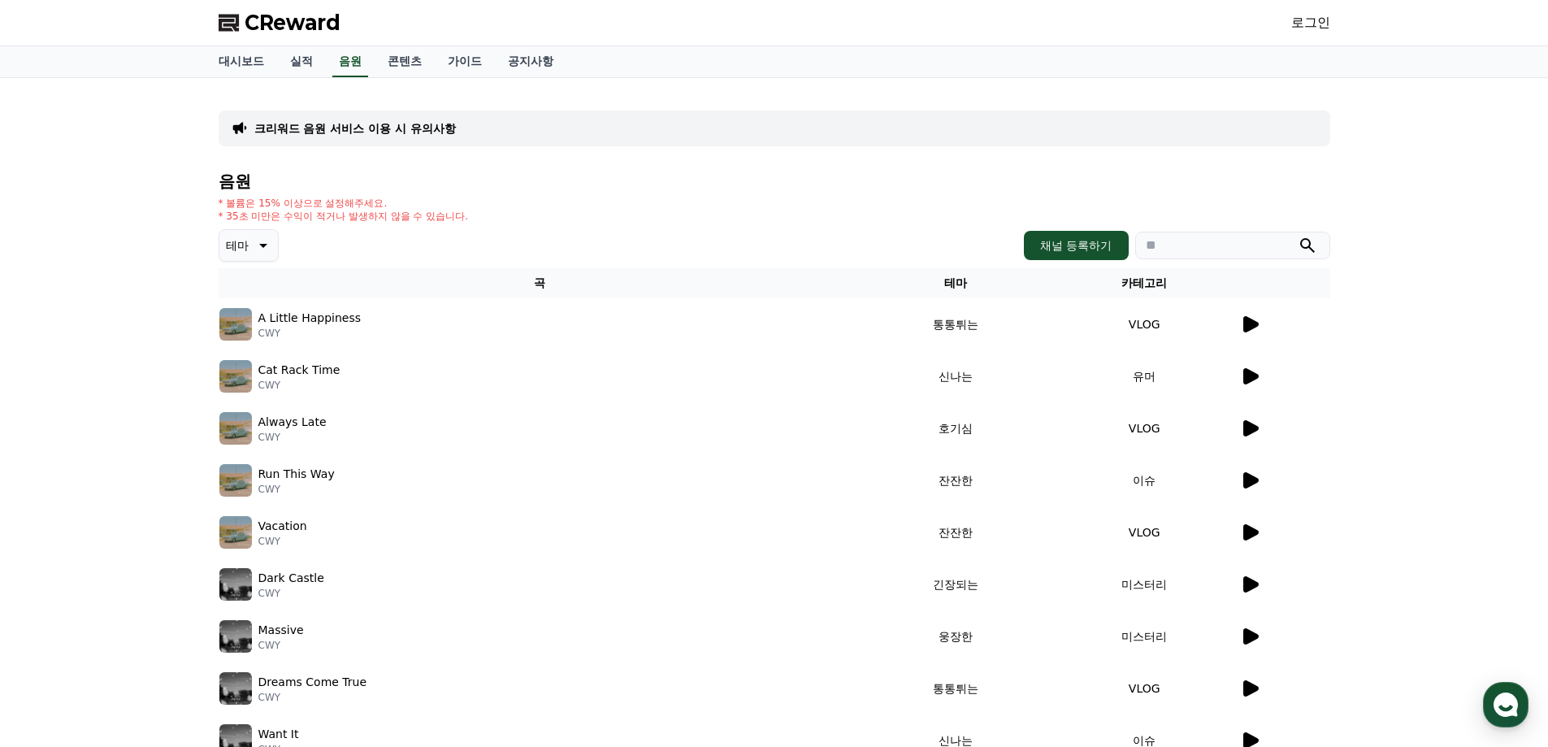
click at [317, 20] on span "CReward" at bounding box center [293, 23] width 96 height 26
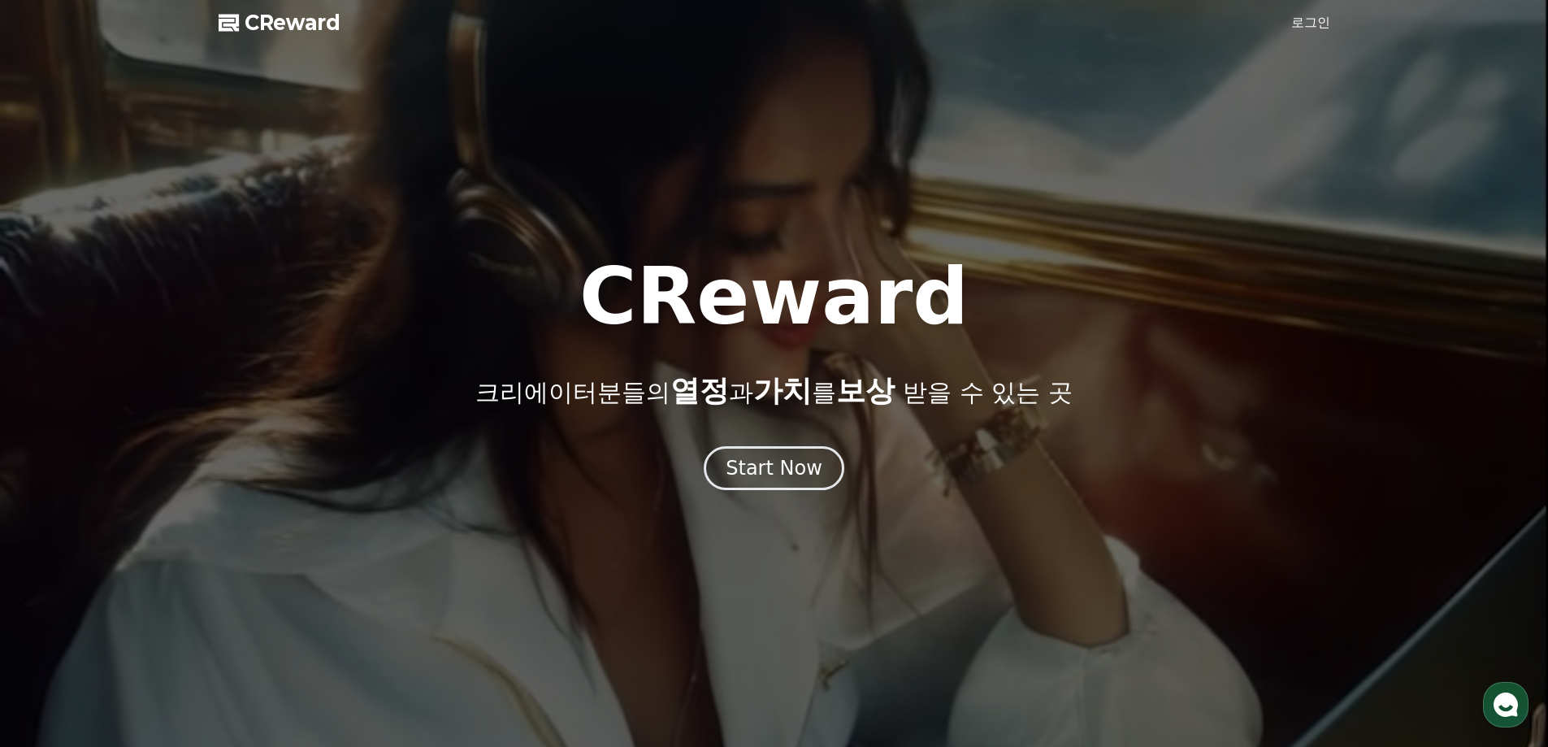
click at [1307, 22] on link "로그인" at bounding box center [1311, 23] width 39 height 20
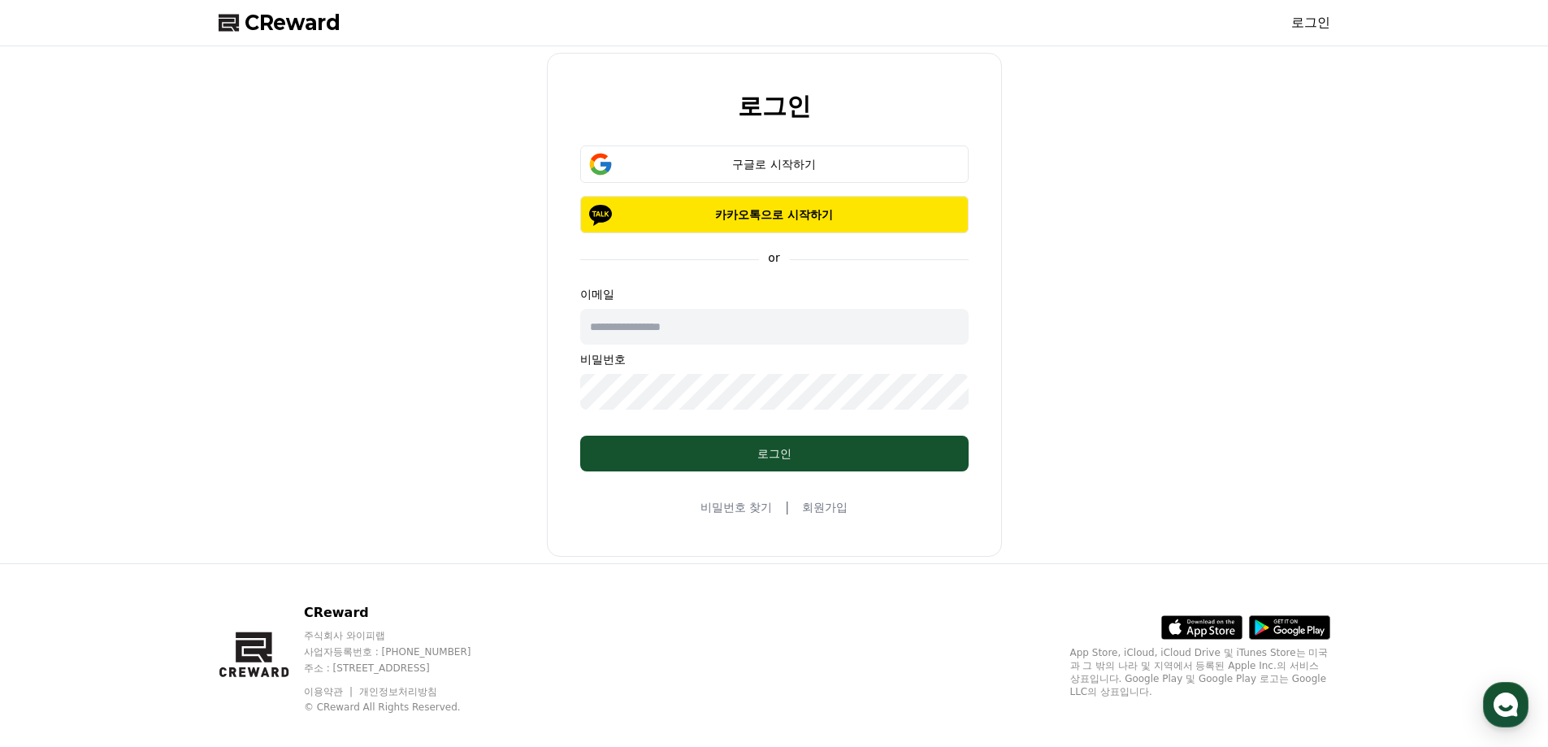
drag, startPoint x: 780, startPoint y: 153, endPoint x: 1157, endPoint y: 128, distance: 378.0
click at [1157, 128] on div "로그인 구글로 시작하기 카카오톡으로 시작하기 or 이메일 비밀번호 로그인 비밀번호 찾기 | 회원가입" at bounding box center [774, 305] width 1125 height 504
